Goal: Register for event/course

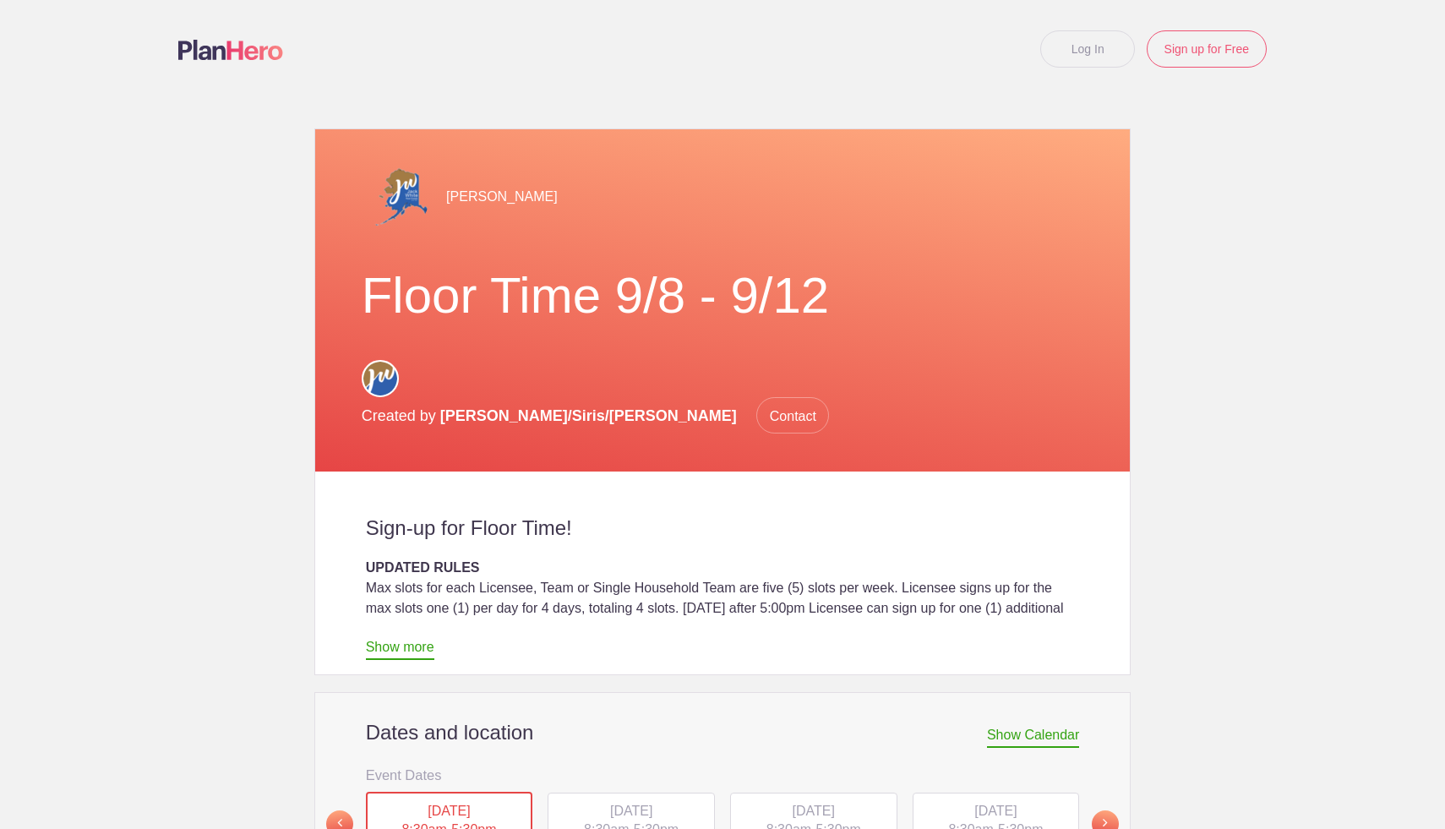
click at [627, 804] on span "TUE, Sep 9, 2025" at bounding box center [631, 811] width 42 height 14
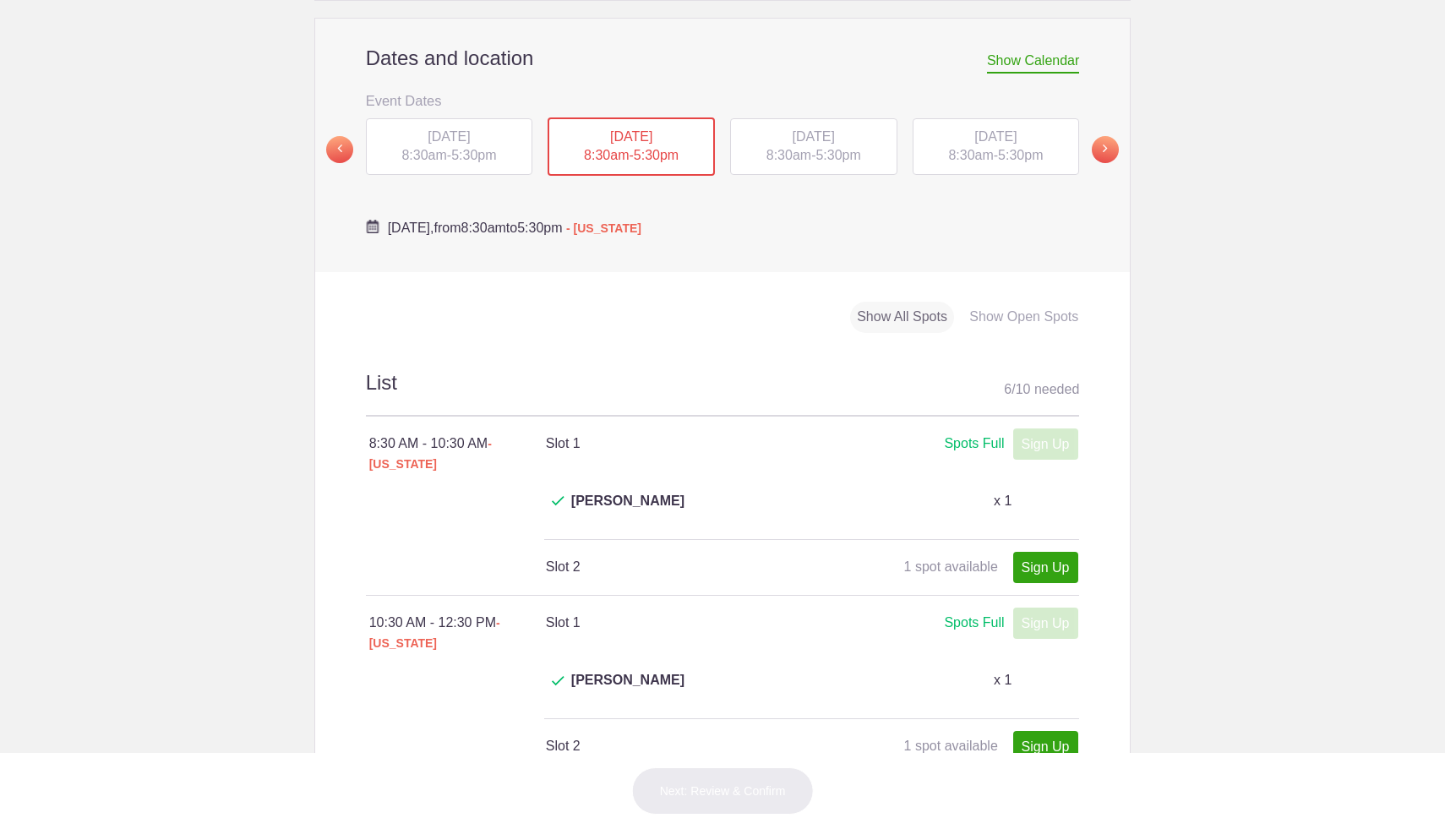
scroll to position [642, 0]
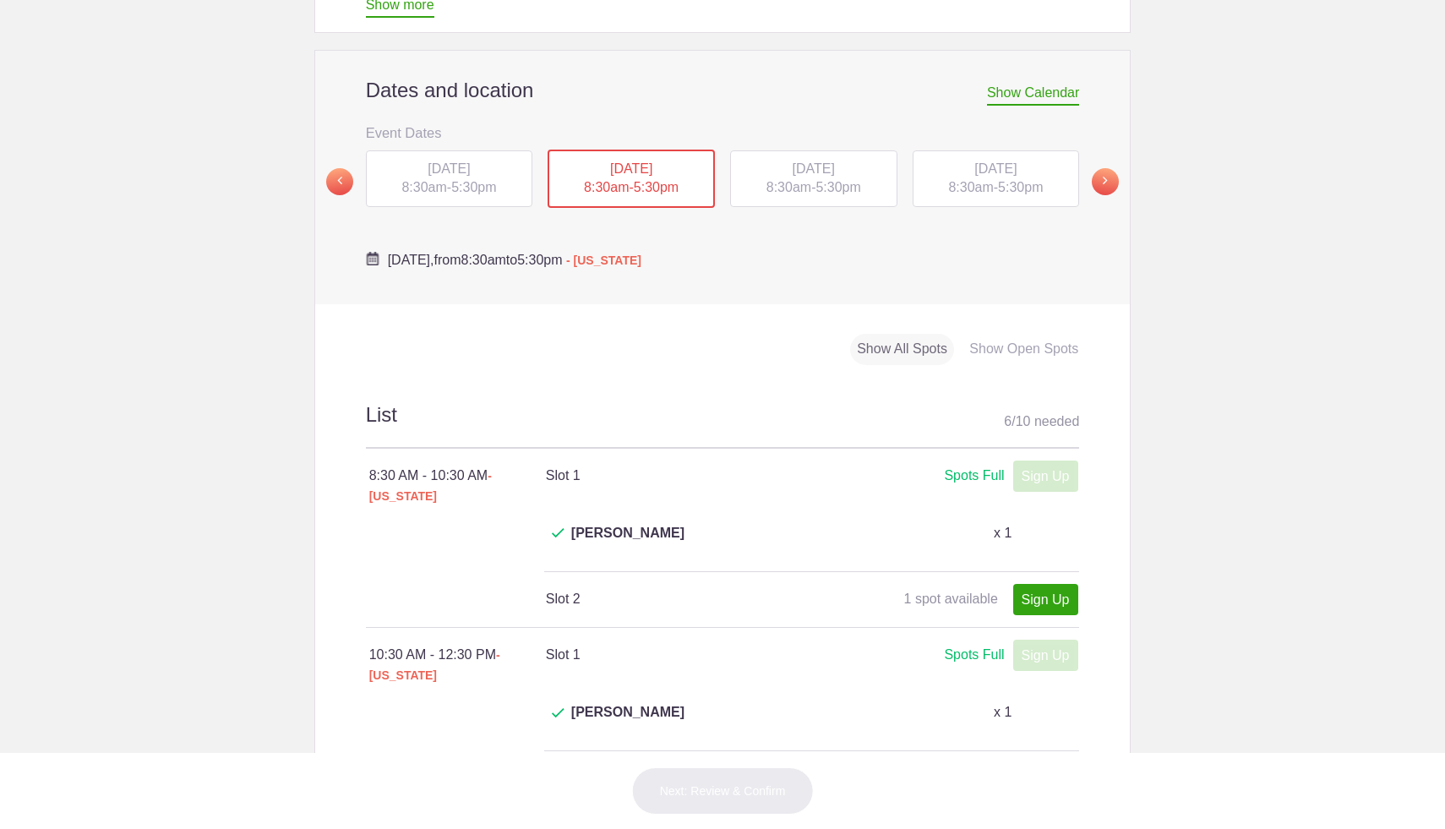
click at [825, 159] on div "WED, Sep 10, 2025 8:30am - 5:30pm" at bounding box center [813, 178] width 167 height 57
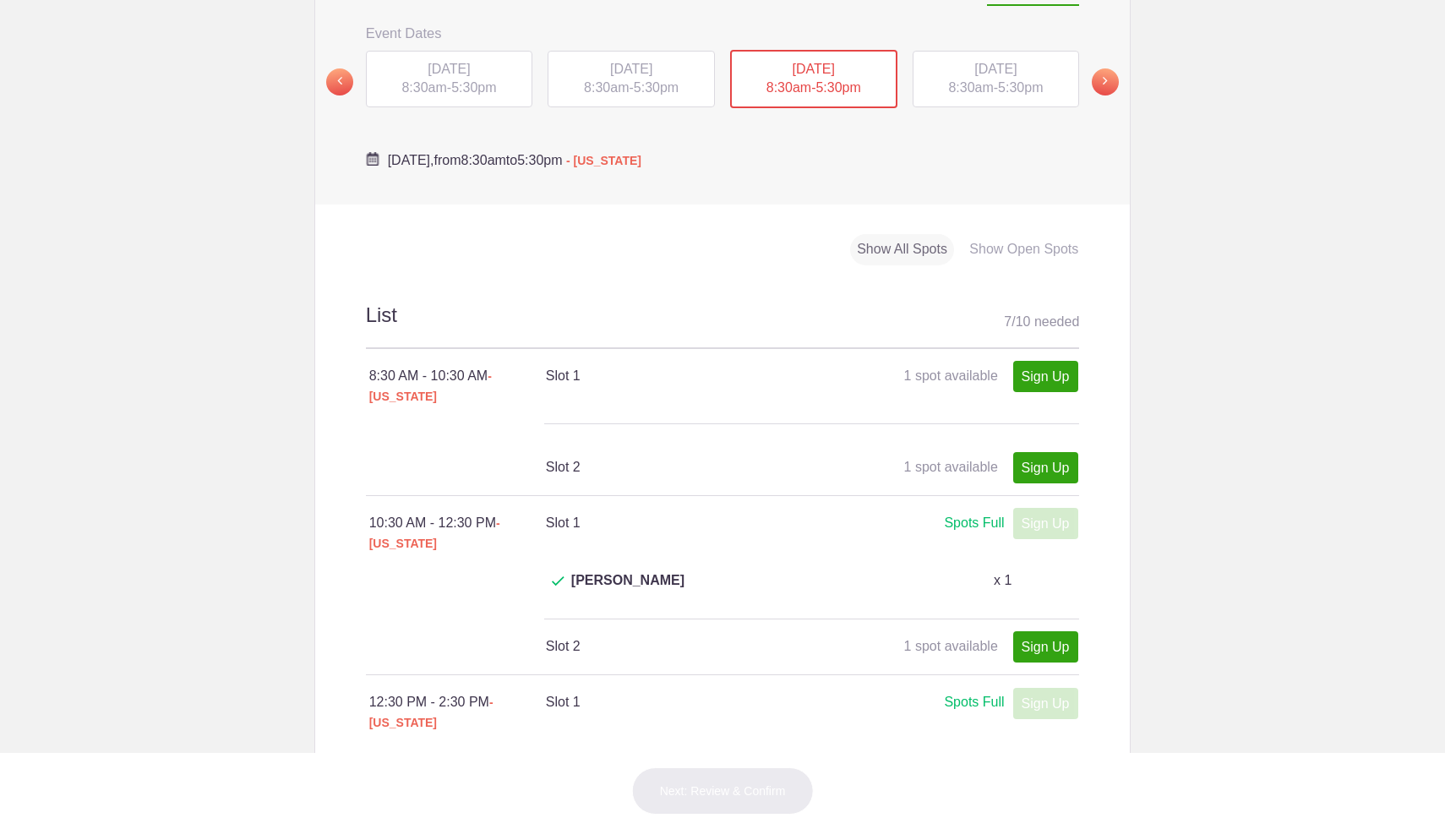
scroll to position [710, 0]
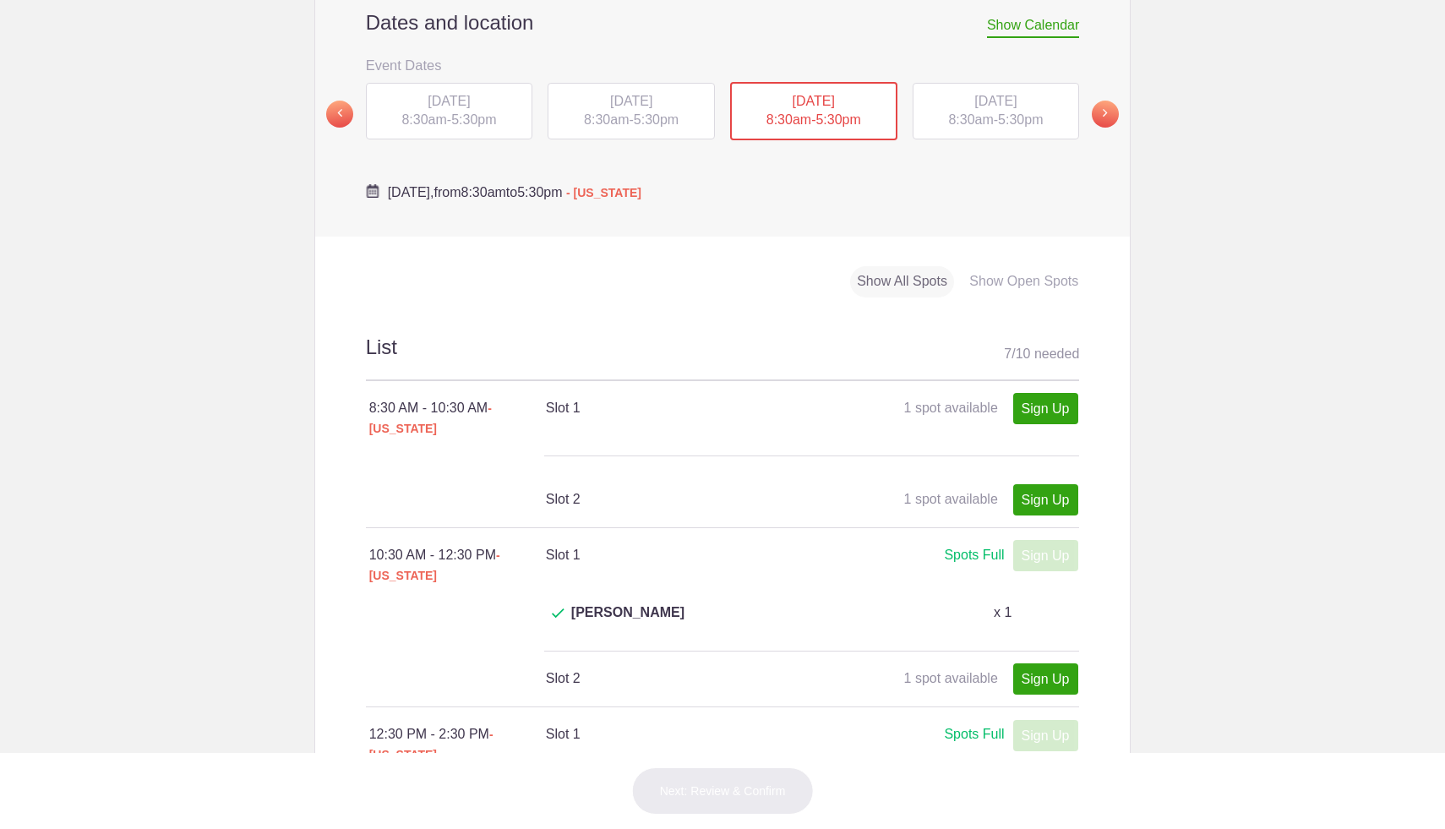
click at [963, 93] on div "THU, Sep 11, 2025 8:30am - 5:30pm" at bounding box center [996, 111] width 167 height 57
type button "226281"
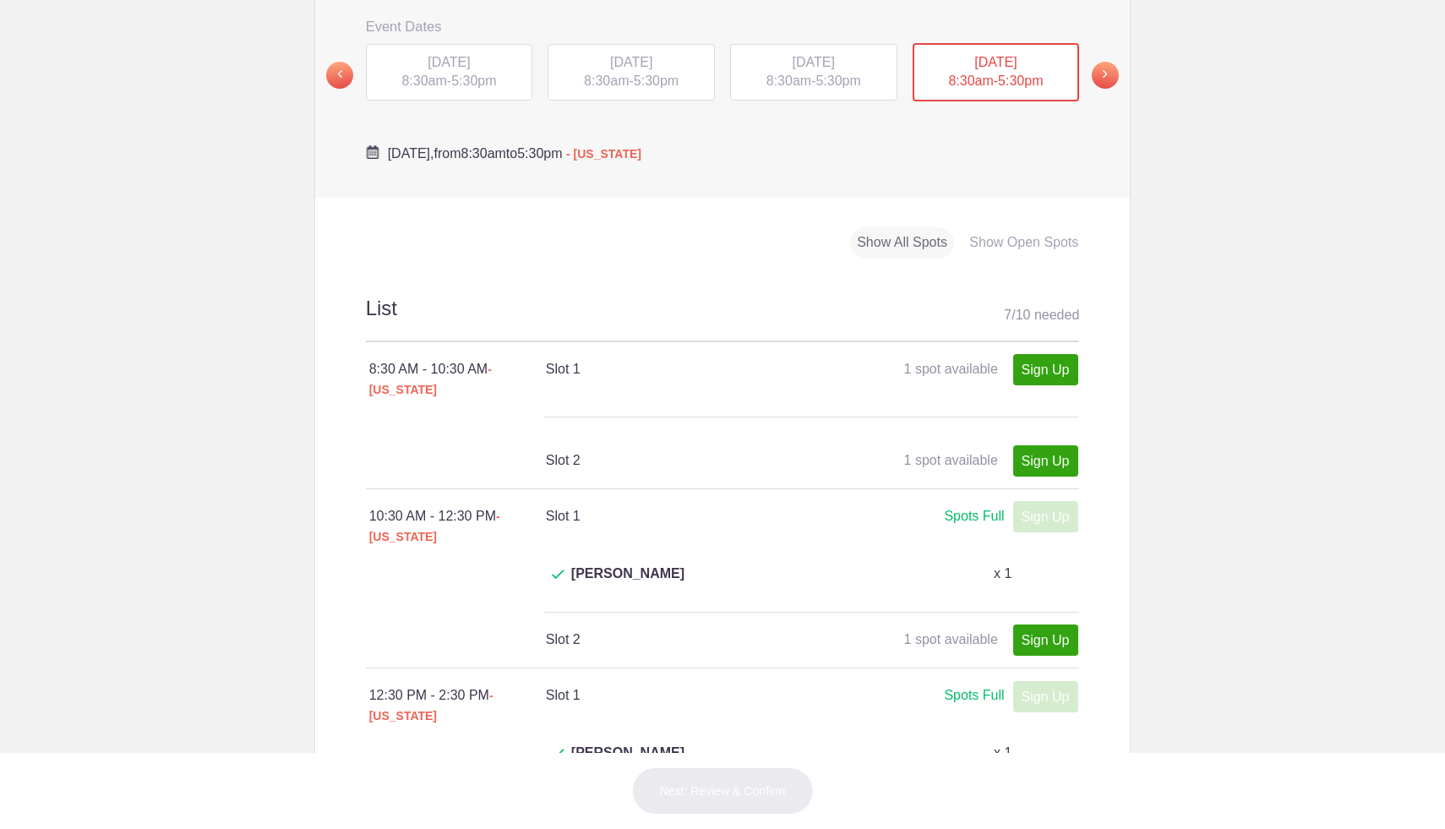
scroll to position [676, 0]
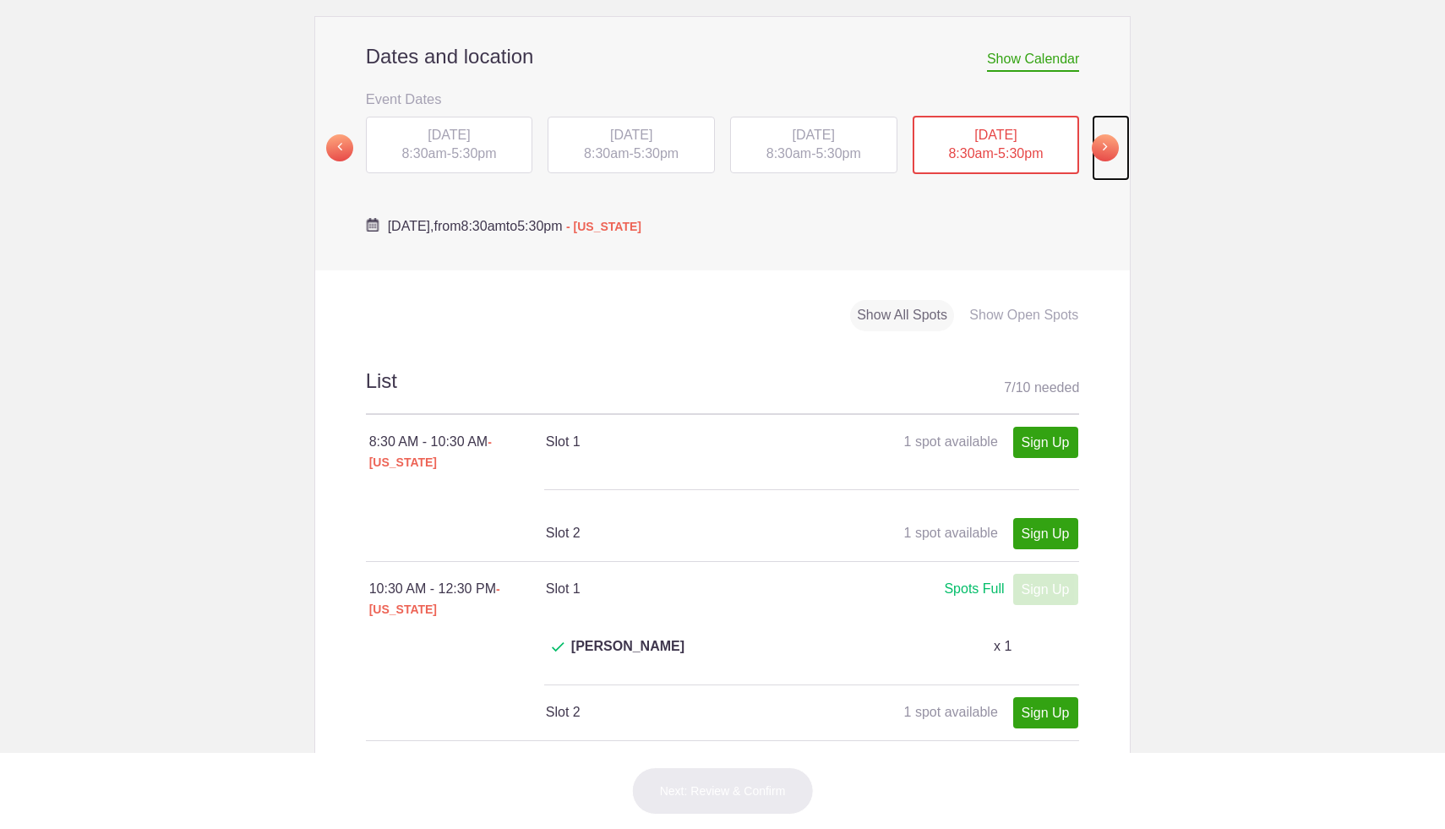
click at [1109, 134] on span at bounding box center [1105, 147] width 27 height 27
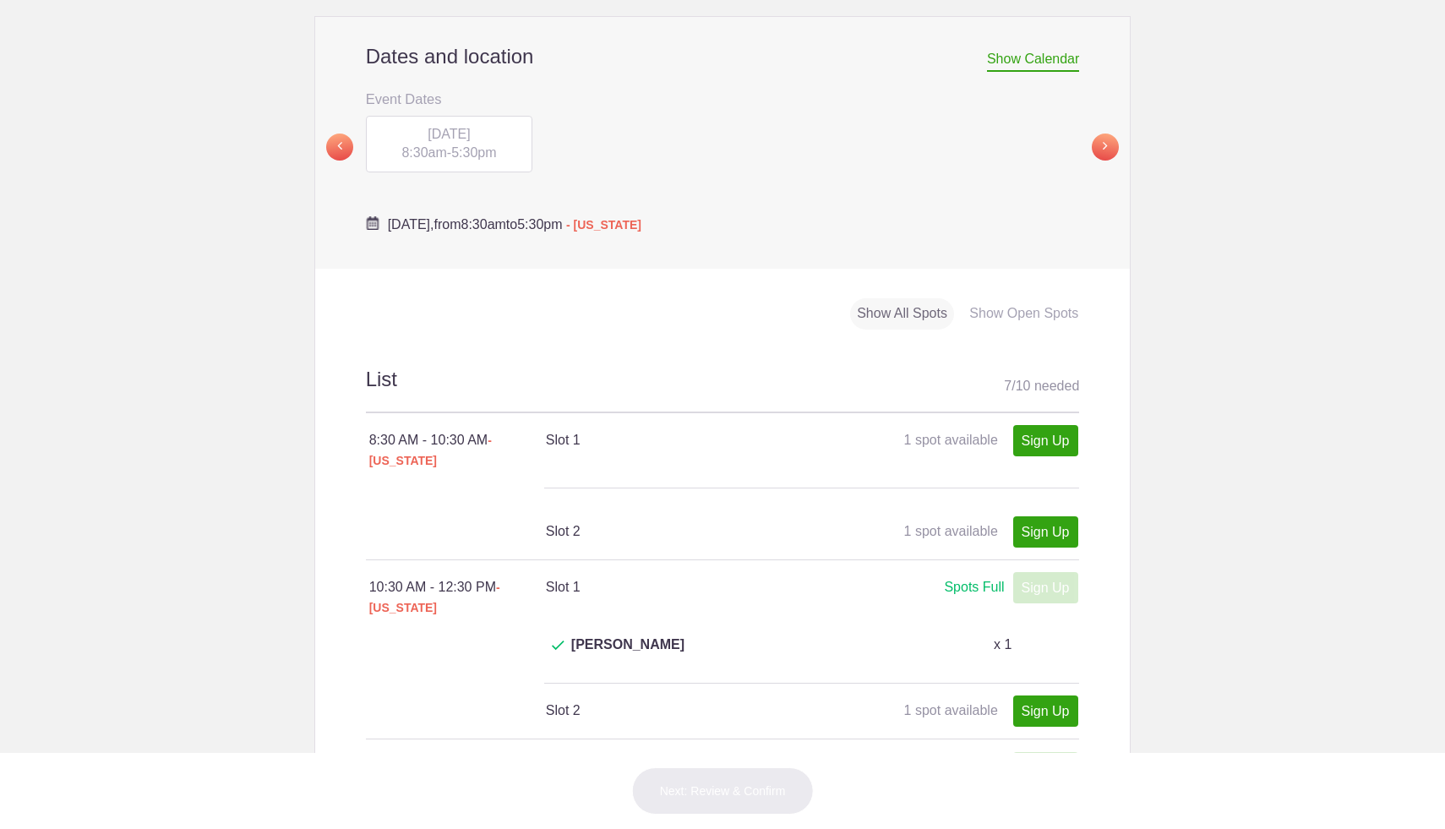
click at [486, 145] on span "5:30pm" at bounding box center [473, 152] width 45 height 14
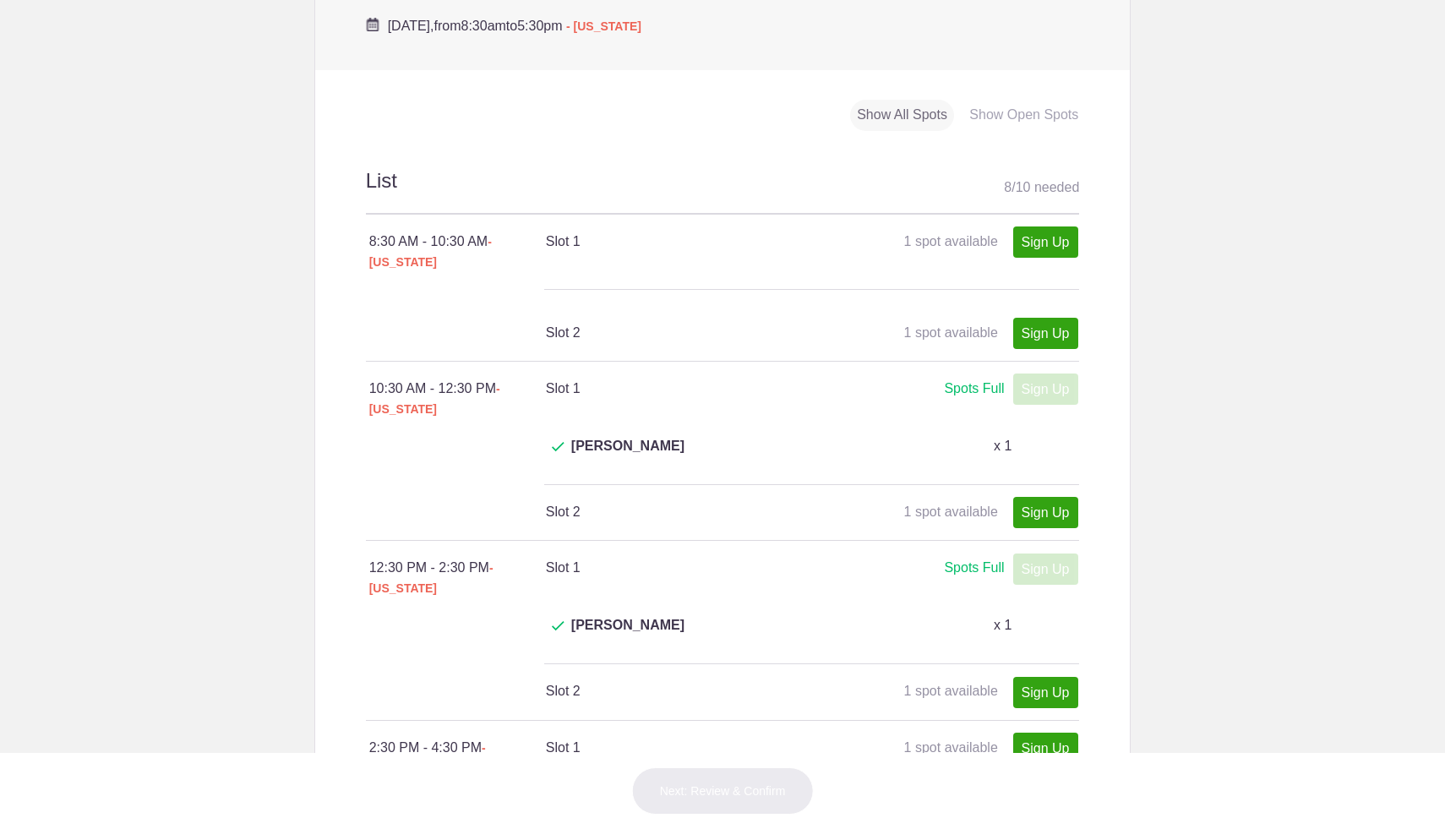
scroll to position [879, 0]
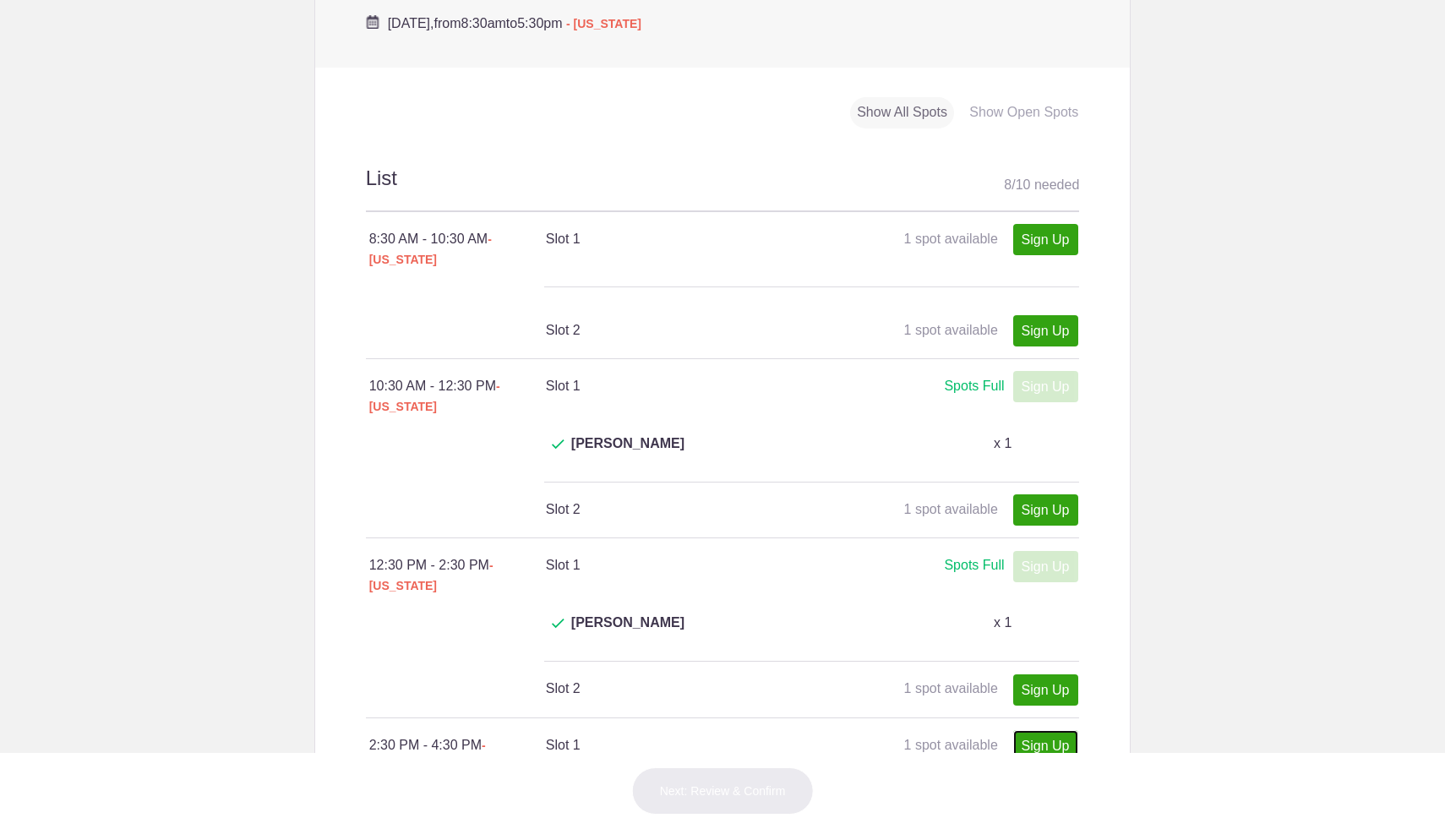
click at [1046, 730] on link "Sign Up" at bounding box center [1045, 745] width 65 height 31
type input "1"
click at [742, 783] on button "Next: Review & Confirm" at bounding box center [723, 790] width 182 height 47
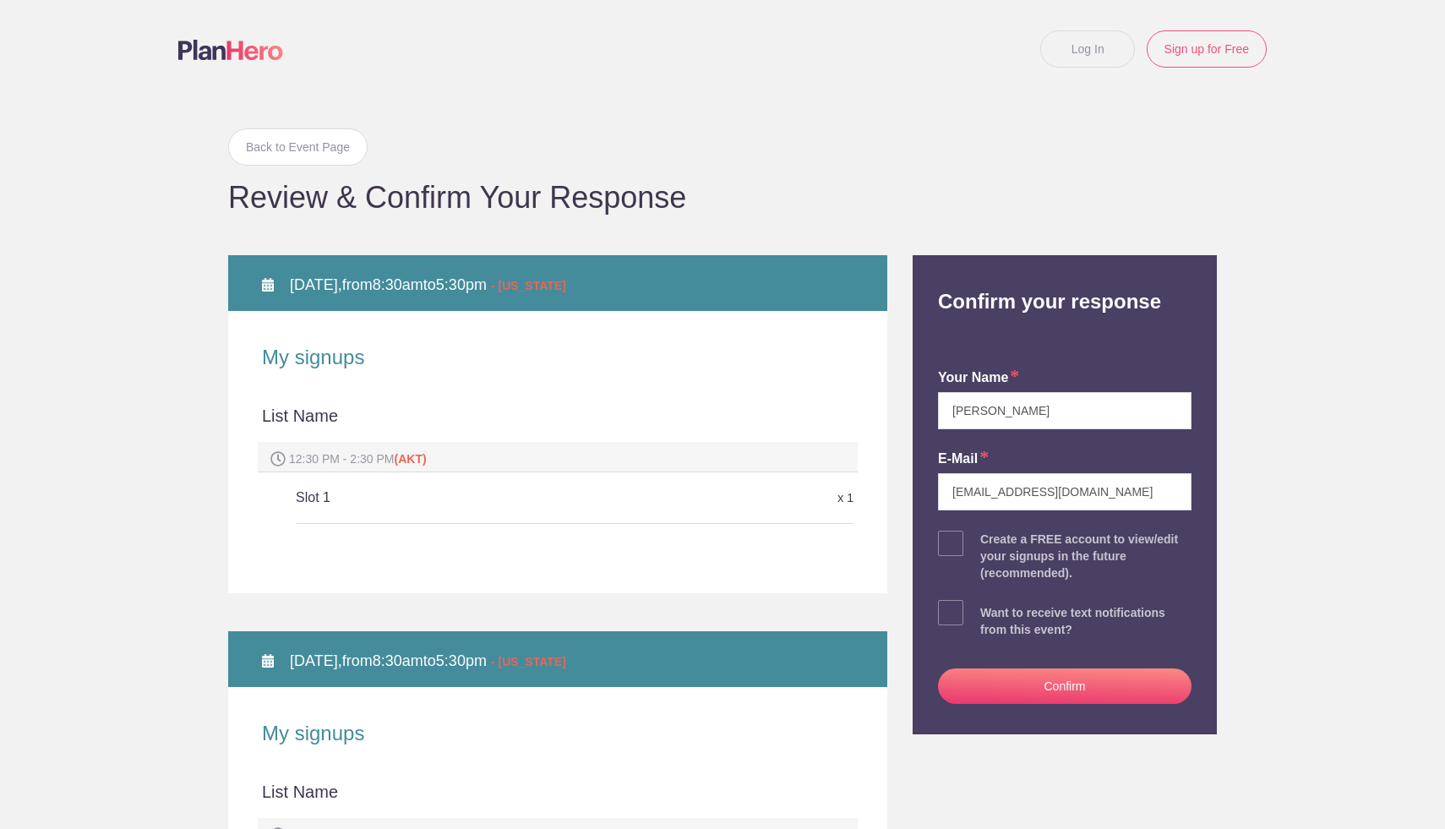
click at [1039, 680] on button "Confirm" at bounding box center [1065, 685] width 254 height 35
